Goal: Information Seeking & Learning: Learn about a topic

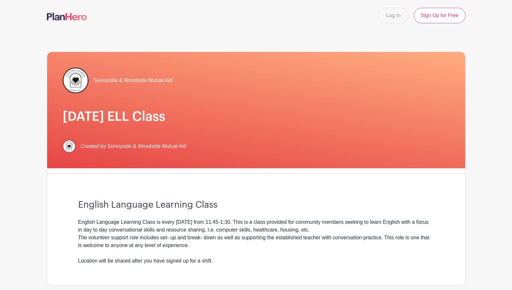
scroll to position [295, 0]
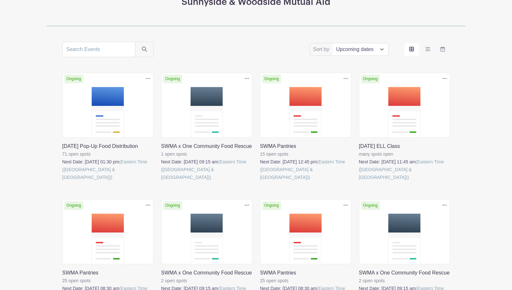
scroll to position [105, 0]
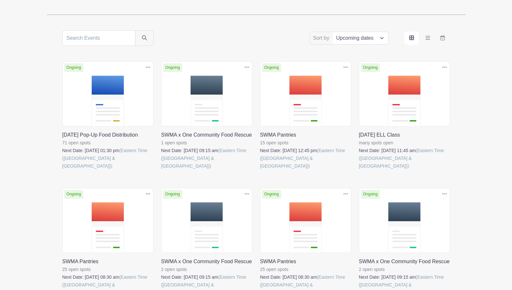
click at [260, 170] on link at bounding box center [260, 170] width 0 height 0
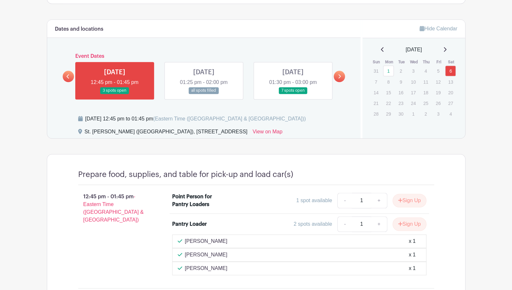
scroll to position [334, 0]
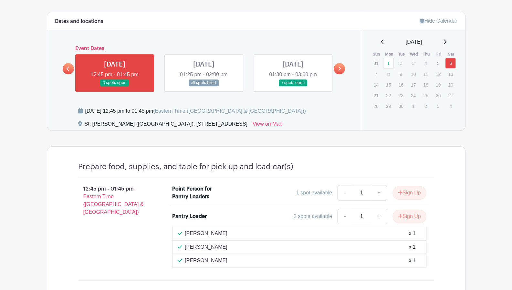
click at [204, 86] on link at bounding box center [204, 86] width 0 height 0
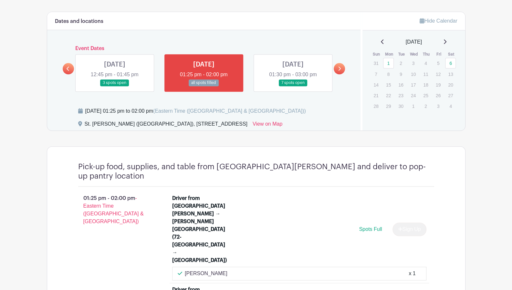
click at [293, 86] on link at bounding box center [293, 86] width 0 height 0
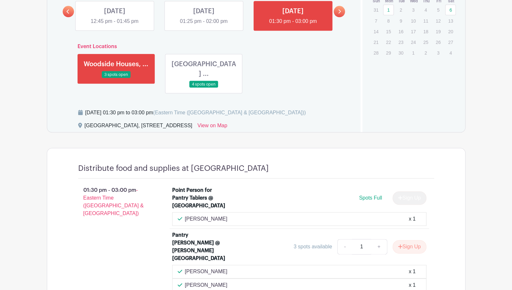
scroll to position [385, 0]
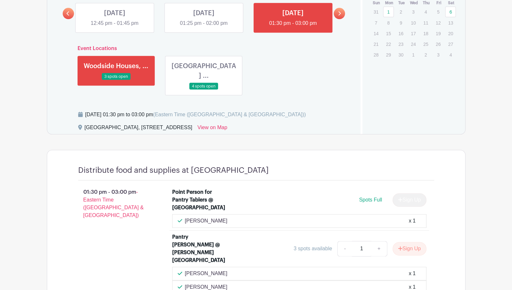
click at [204, 90] on link at bounding box center [204, 90] width 0 height 0
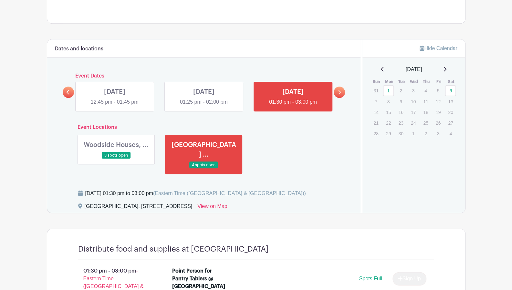
scroll to position [308, 0]
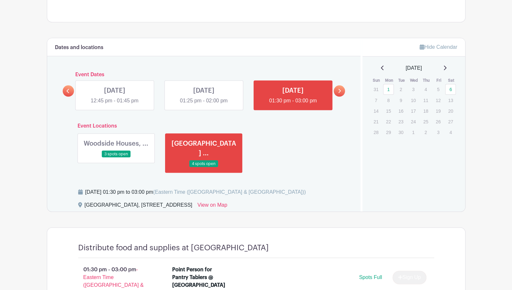
click at [115, 105] on link at bounding box center [115, 105] width 0 height 0
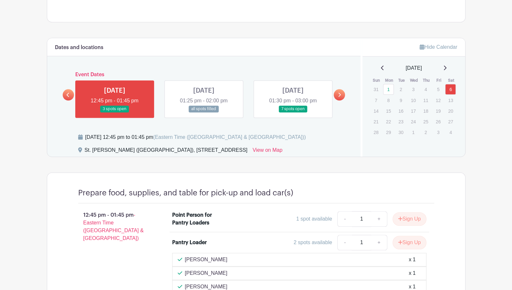
click at [204, 112] on link at bounding box center [204, 112] width 0 height 0
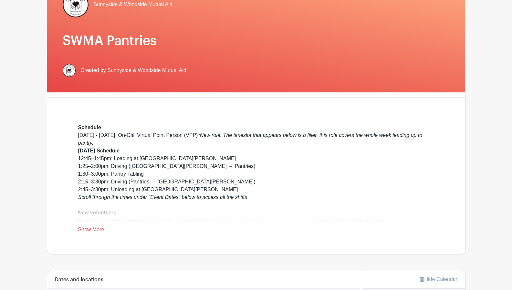
scroll to position [76, 0]
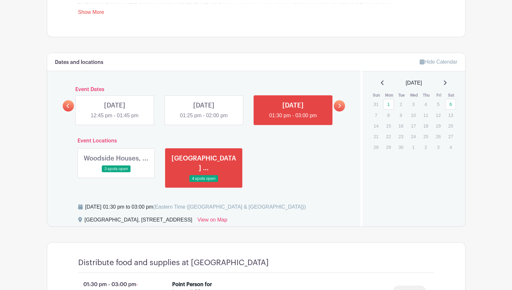
scroll to position [308, 0]
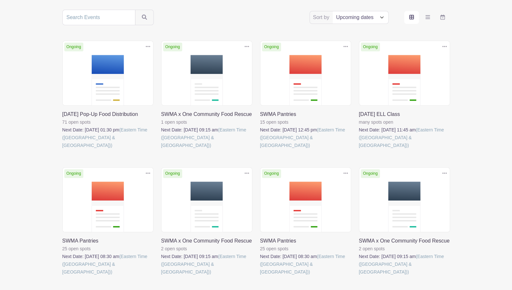
scroll to position [105, 0]
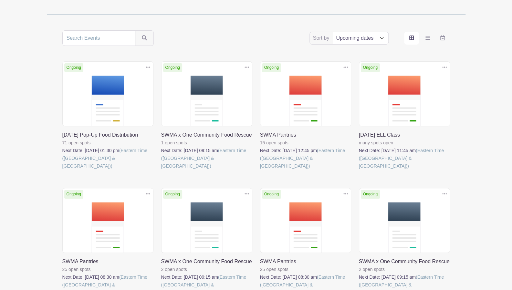
click at [359, 170] on link at bounding box center [359, 170] width 0 height 0
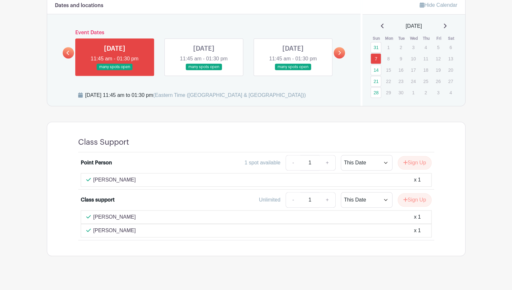
scroll to position [309, 0]
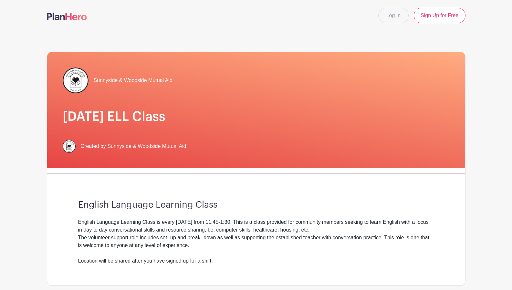
scroll to position [308, 0]
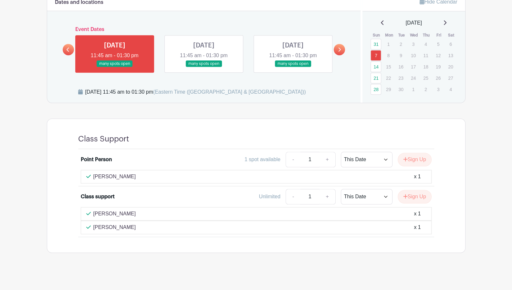
scroll to position [309, 0]
click at [170, 246] on div "Class Support Point Person 1 spot available - 1 + This Date Select Dates Select…" at bounding box center [256, 186] width 387 height 134
